Goal: Check status: Check status

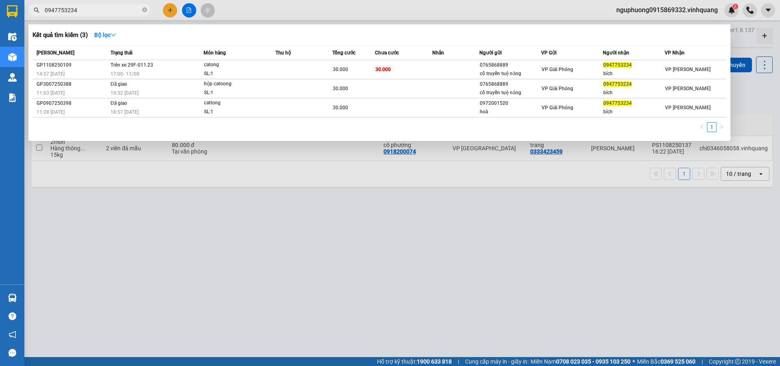
click at [141, 10] on span "0947753234" at bounding box center [89, 10] width 122 height 12
click at [144, 9] on icon "close-circle" at bounding box center [144, 9] width 5 height 5
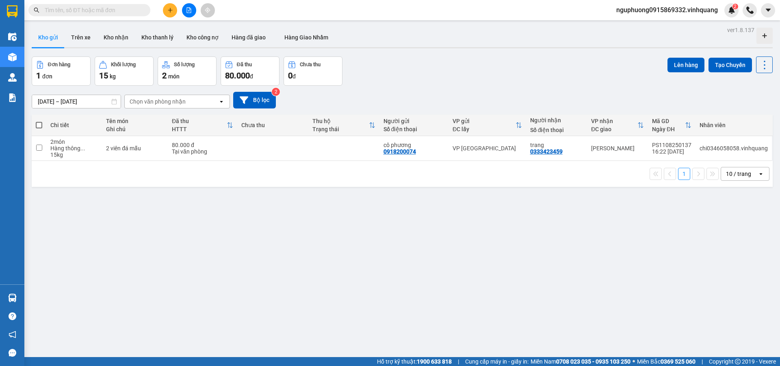
click at [91, 8] on input "text" at bounding box center [93, 10] width 96 height 9
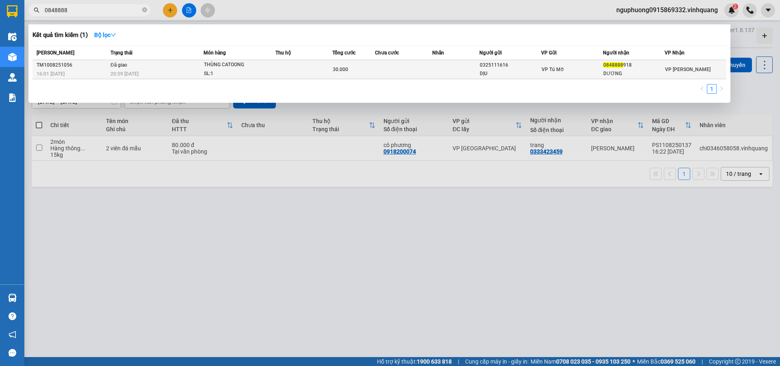
type input "0848888"
click at [370, 69] on div "30.000" at bounding box center [354, 69] width 42 height 9
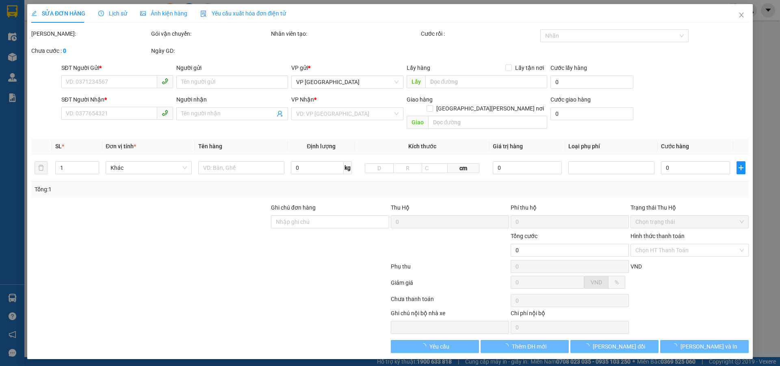
type input "0325111616"
type input "DỊU"
type input "0848888918"
type input "DƯƠNG"
type input "30.000"
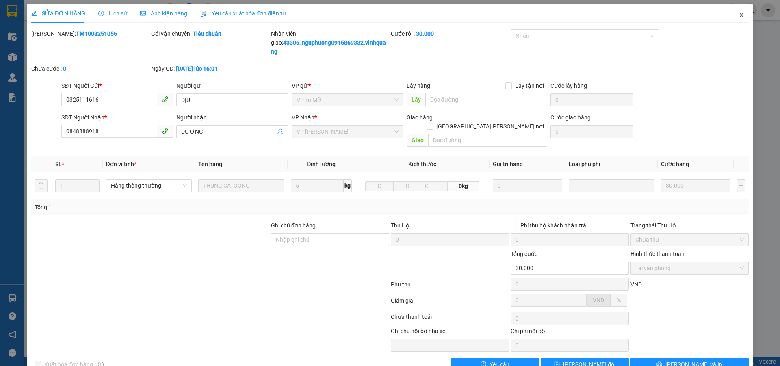
click at [738, 14] on icon "close" at bounding box center [741, 15] width 6 height 6
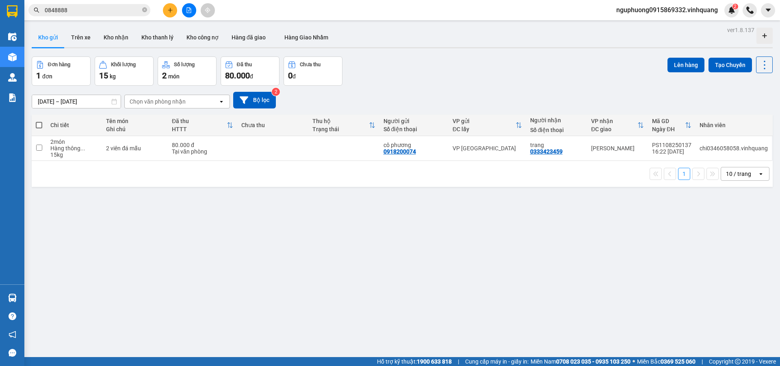
click at [121, 10] on input "0848888" at bounding box center [93, 10] width 96 height 9
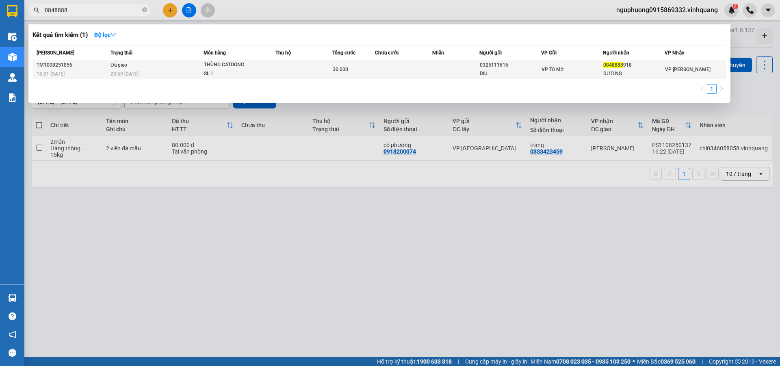
click at [167, 65] on td "Đã giao 20:59 [DATE]" at bounding box center [155, 69] width 95 height 19
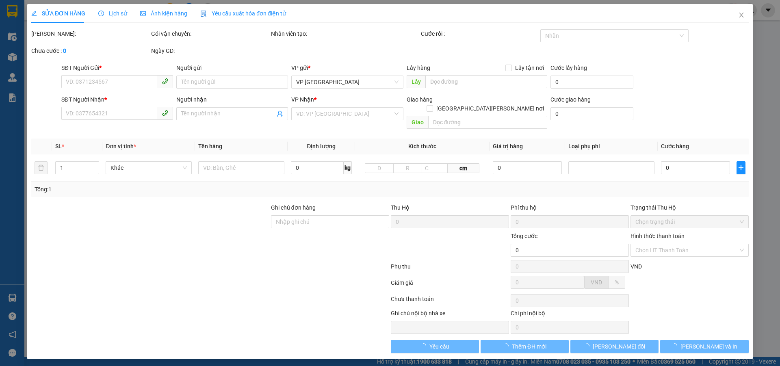
type input "0325111616"
type input "DỊU"
type input "0848888918"
type input "DƯƠNG"
type input "30.000"
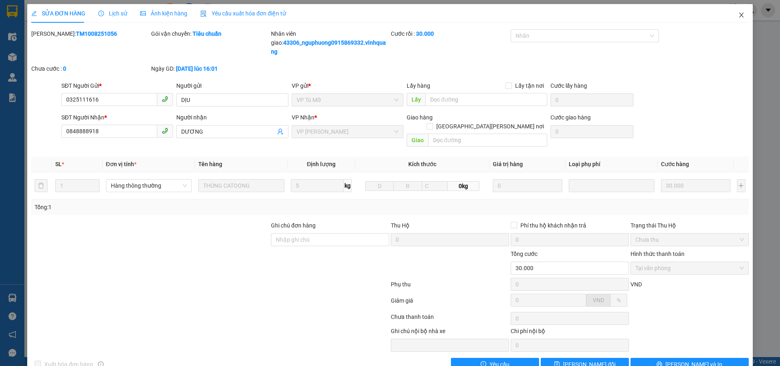
click at [739, 14] on icon "close" at bounding box center [741, 15] width 4 height 5
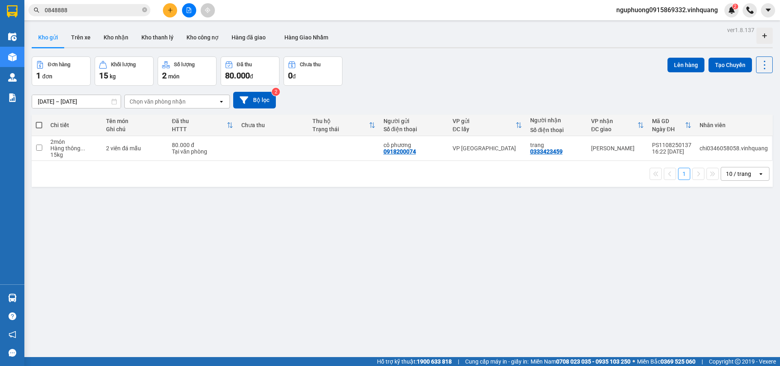
click at [99, 8] on input "0848888" at bounding box center [93, 10] width 96 height 9
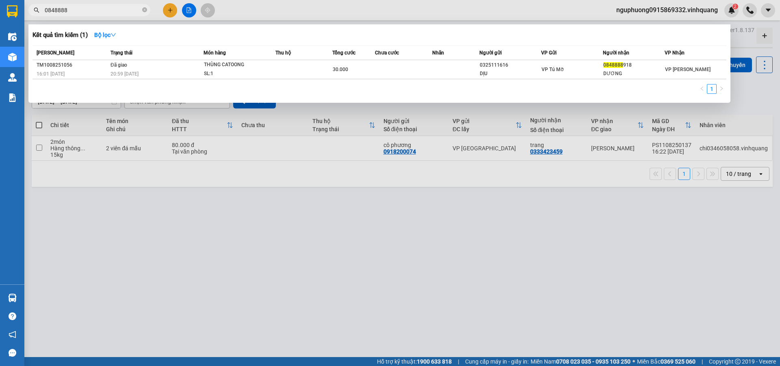
click at [50, 9] on input "0848888" at bounding box center [93, 10] width 96 height 9
type input "0948888"
